Goal: Task Accomplishment & Management: Complete application form

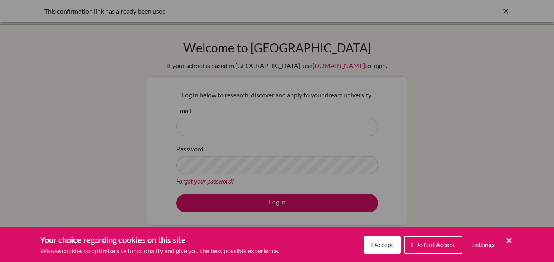
click at [385, 240] on span "I Accept" at bounding box center [382, 244] width 22 height 8
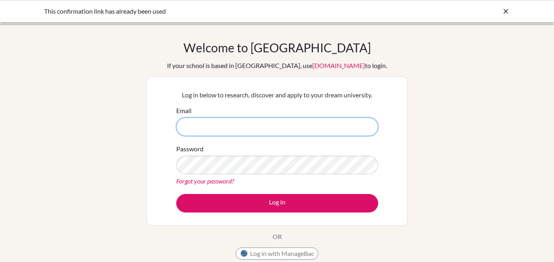
click at [318, 130] on input "Email" at bounding box center [277, 126] width 202 height 18
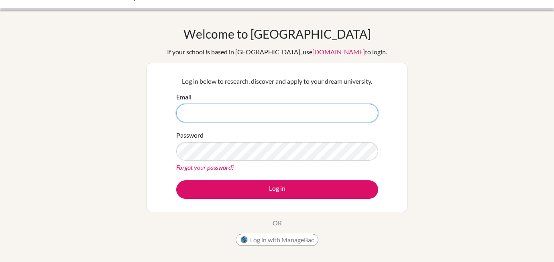
scroll to position [13, 0]
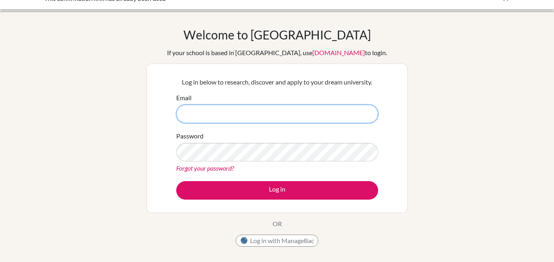
click at [309, 113] on input "Email" at bounding box center [277, 113] width 202 height 18
type input "joshamckeown@gmail.com"
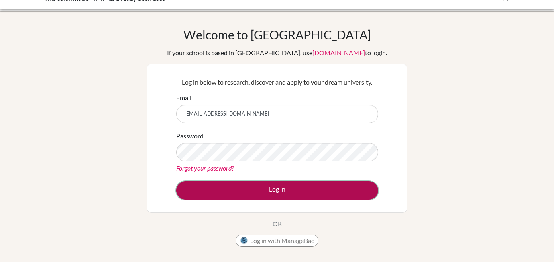
click at [273, 192] on button "Log in" at bounding box center [277, 190] width 202 height 18
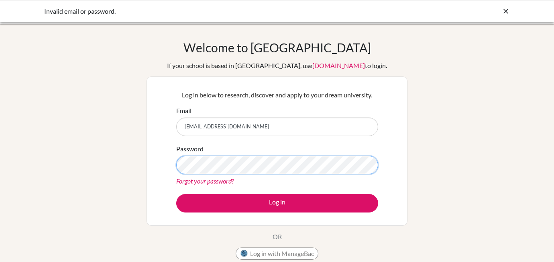
click at [176, 194] on button "Log in" at bounding box center [277, 203] width 202 height 18
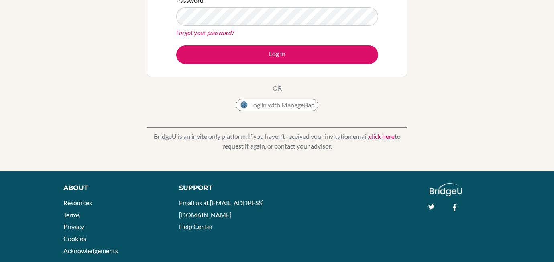
scroll to position [147, 0]
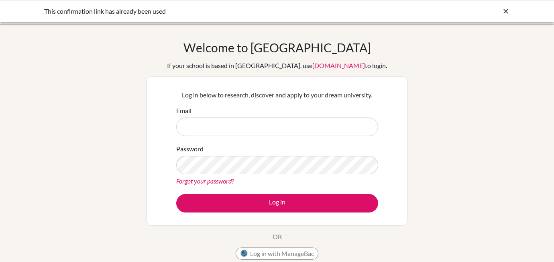
click at [115, 13] on div "This confirmation link has already been used" at bounding box center [216, 11] width 345 height 10
click at [503, 10] on icon at bounding box center [506, 11] width 8 height 8
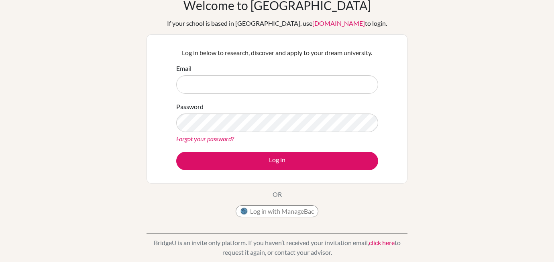
scroll to position [50, 0]
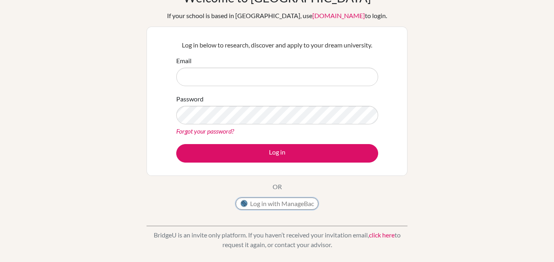
click at [296, 203] on button "Log in with ManageBac" at bounding box center [277, 203] width 83 height 12
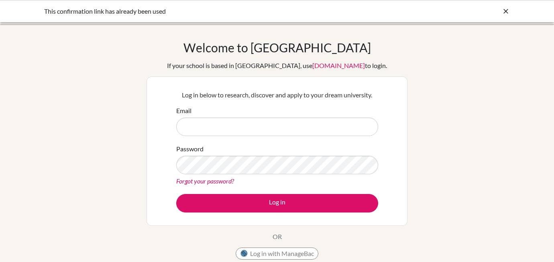
click at [274, 125] on input "Email" at bounding box center [277, 126] width 202 height 18
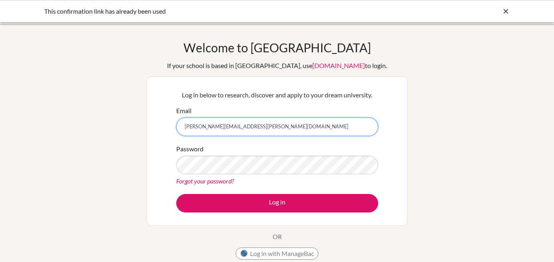
type input "[PERSON_NAME][EMAIL_ADDRESS][PERSON_NAME][DOMAIN_NAME]"
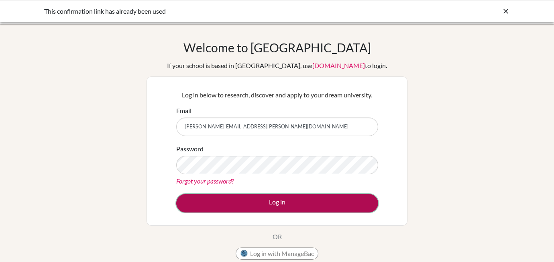
click at [248, 206] on button "Log in" at bounding box center [277, 203] width 202 height 18
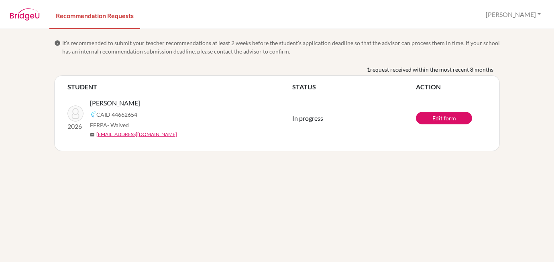
click at [101, 104] on span "Cooke, Eli" at bounding box center [115, 103] width 50 height 10
click at [451, 113] on link "Edit form" at bounding box center [444, 118] width 56 height 12
